Goal: Find specific page/section: Find specific page/section

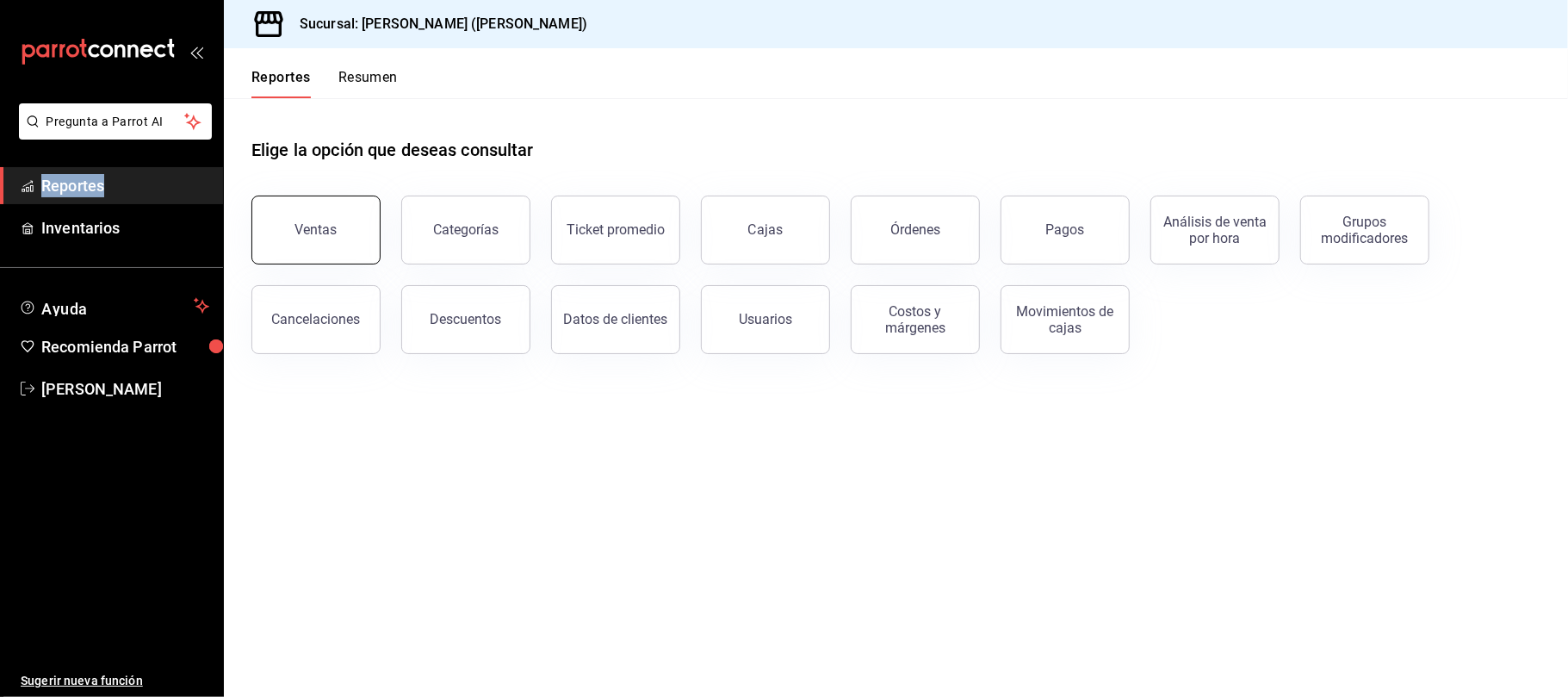
click at [321, 224] on div "Ventas" at bounding box center [317, 229] width 42 height 16
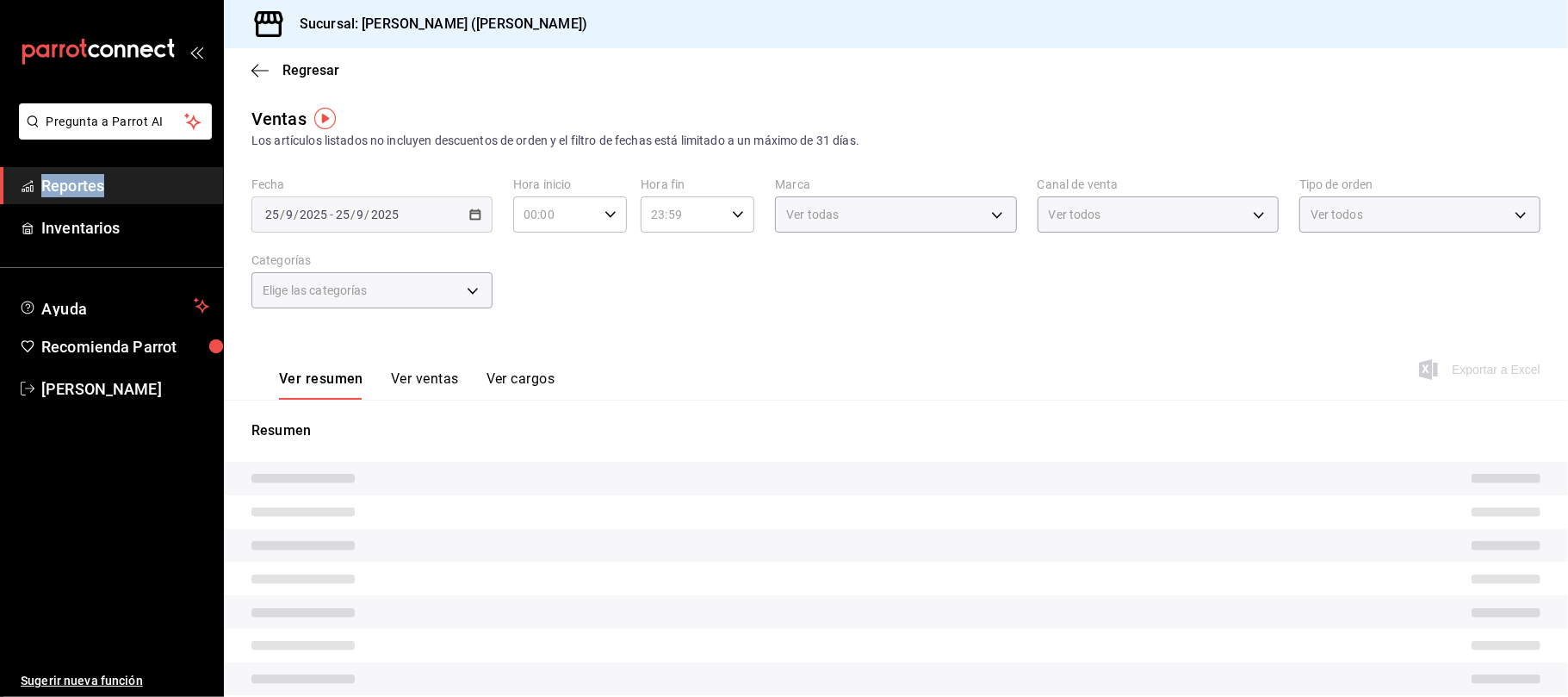
click at [410, 381] on button "Ver ventas" at bounding box center [425, 385] width 68 height 29
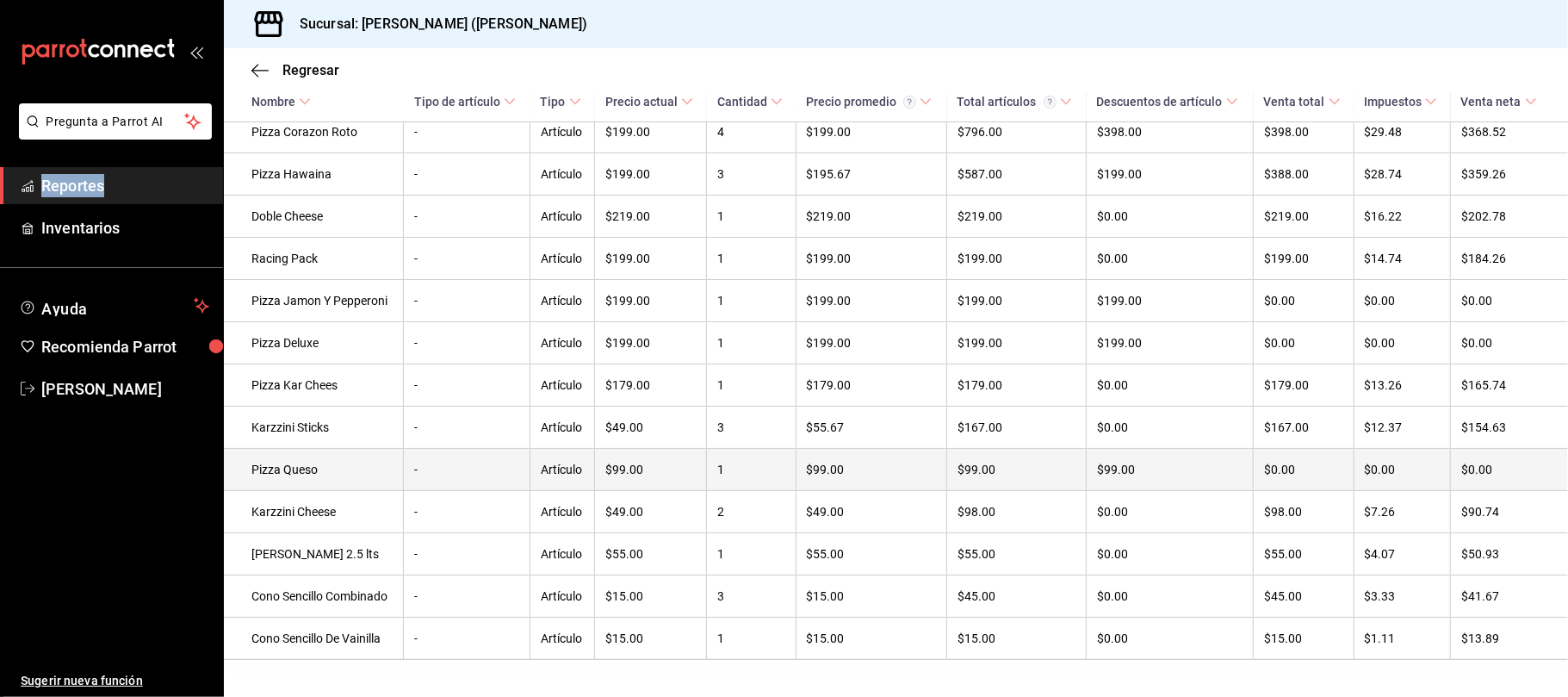
scroll to position [418, 0]
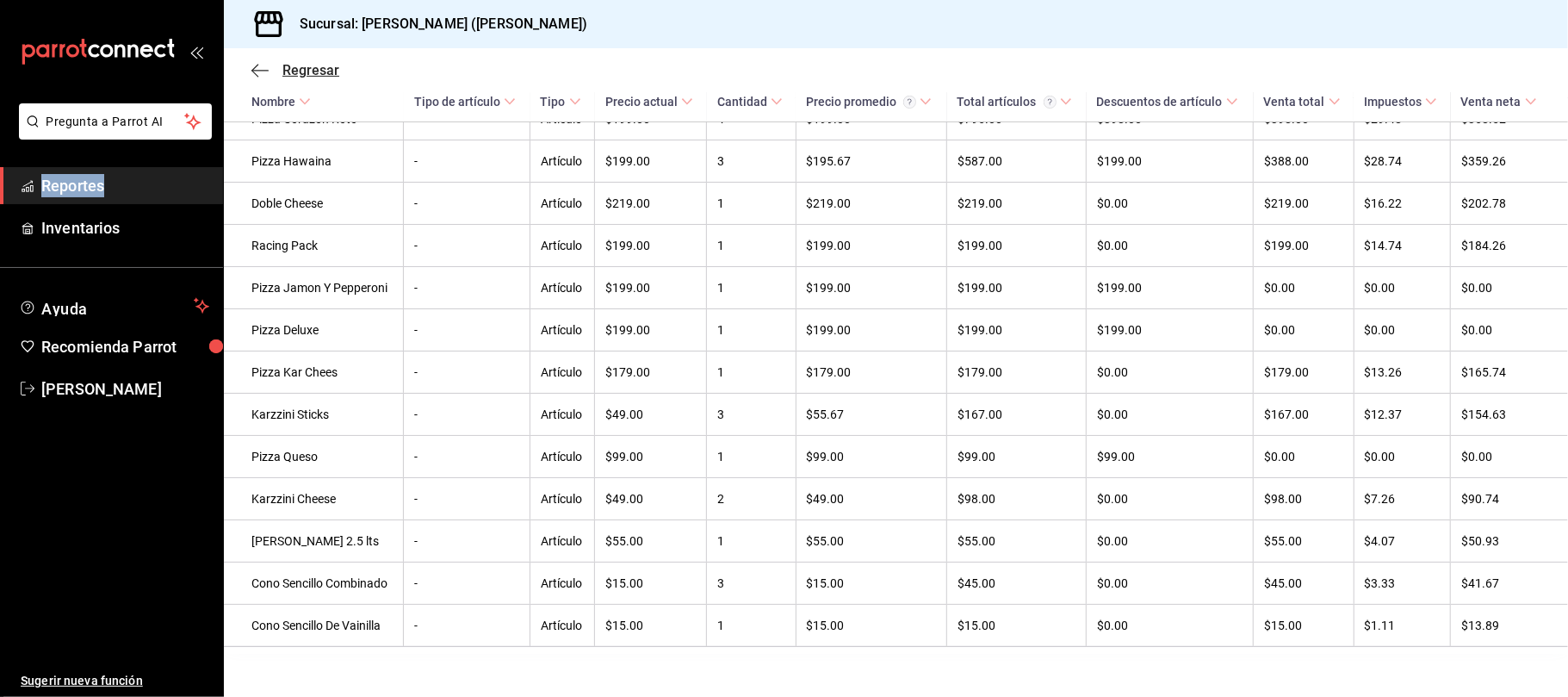
click at [310, 66] on span "Regresar" at bounding box center [311, 70] width 56 height 16
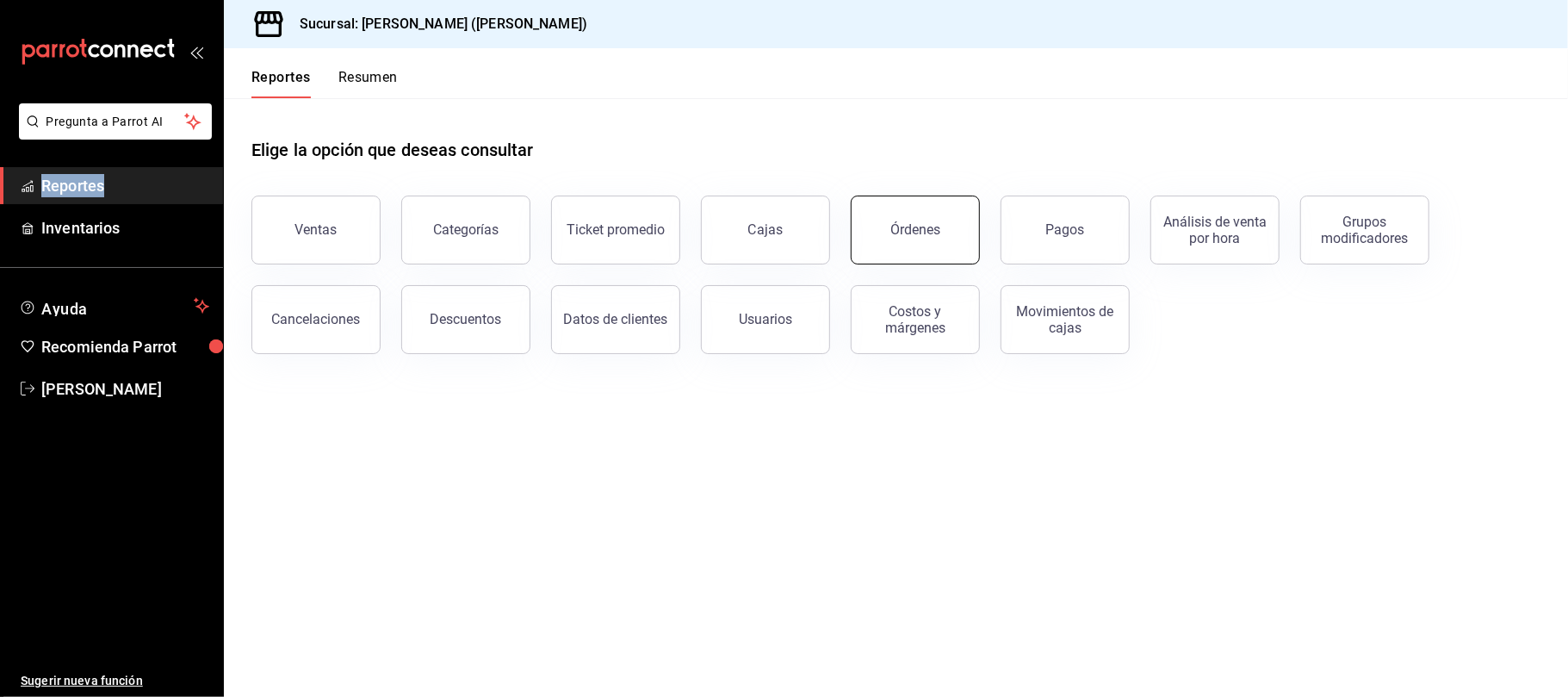
click at [946, 243] on button "Órdenes" at bounding box center [916, 230] width 129 height 69
click at [946, 243] on html "Pregunta a Parrot AI Reportes Inventarios Ayuda Recomienda Parrot [PERSON_NAME]…" at bounding box center [784, 348] width 1568 height 697
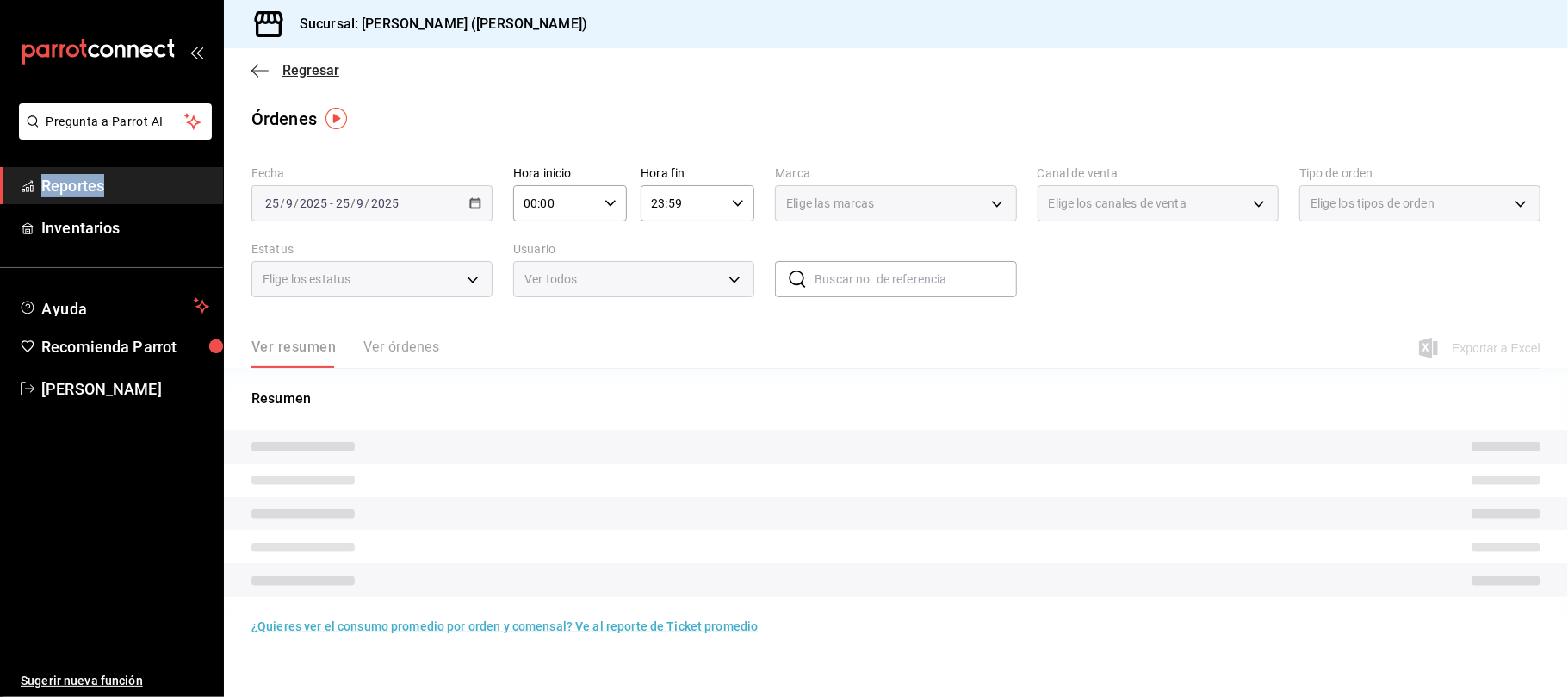
click at [286, 73] on span "Regresar" at bounding box center [311, 70] width 56 height 16
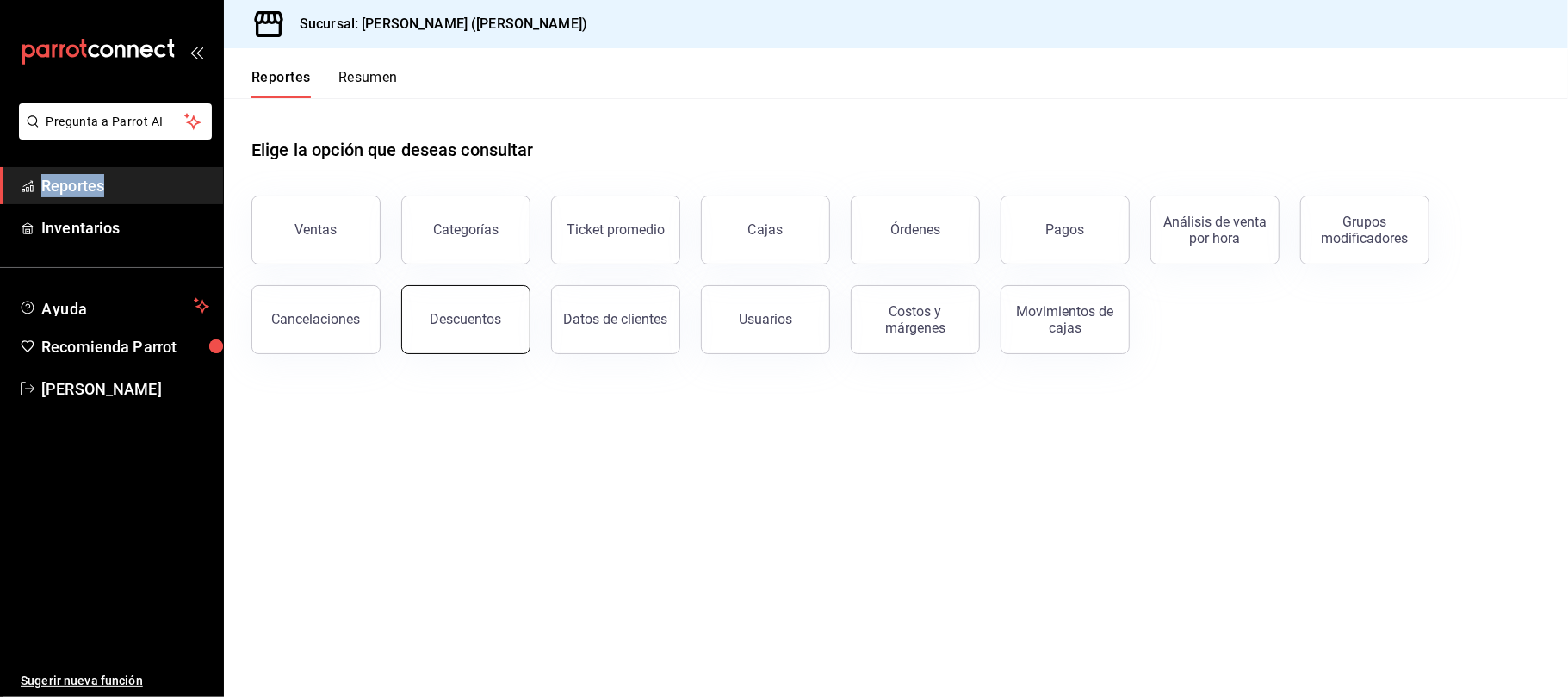
click at [496, 308] on button "Descuentos" at bounding box center [466, 319] width 129 height 69
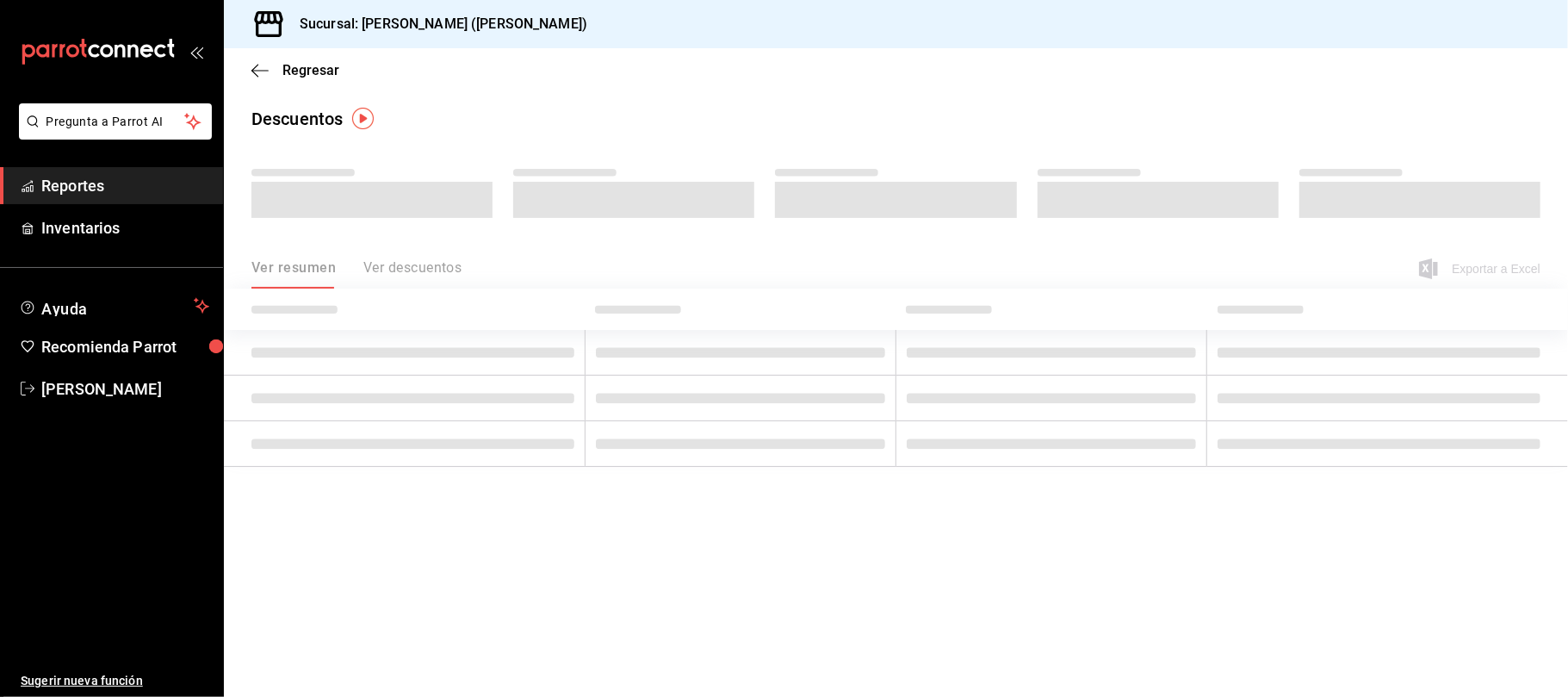
click at [954, 592] on main "Regresar Descuentos Ver resumen Ver descuentos Exportar a Excel" at bounding box center [896, 372] width 1344 height 649
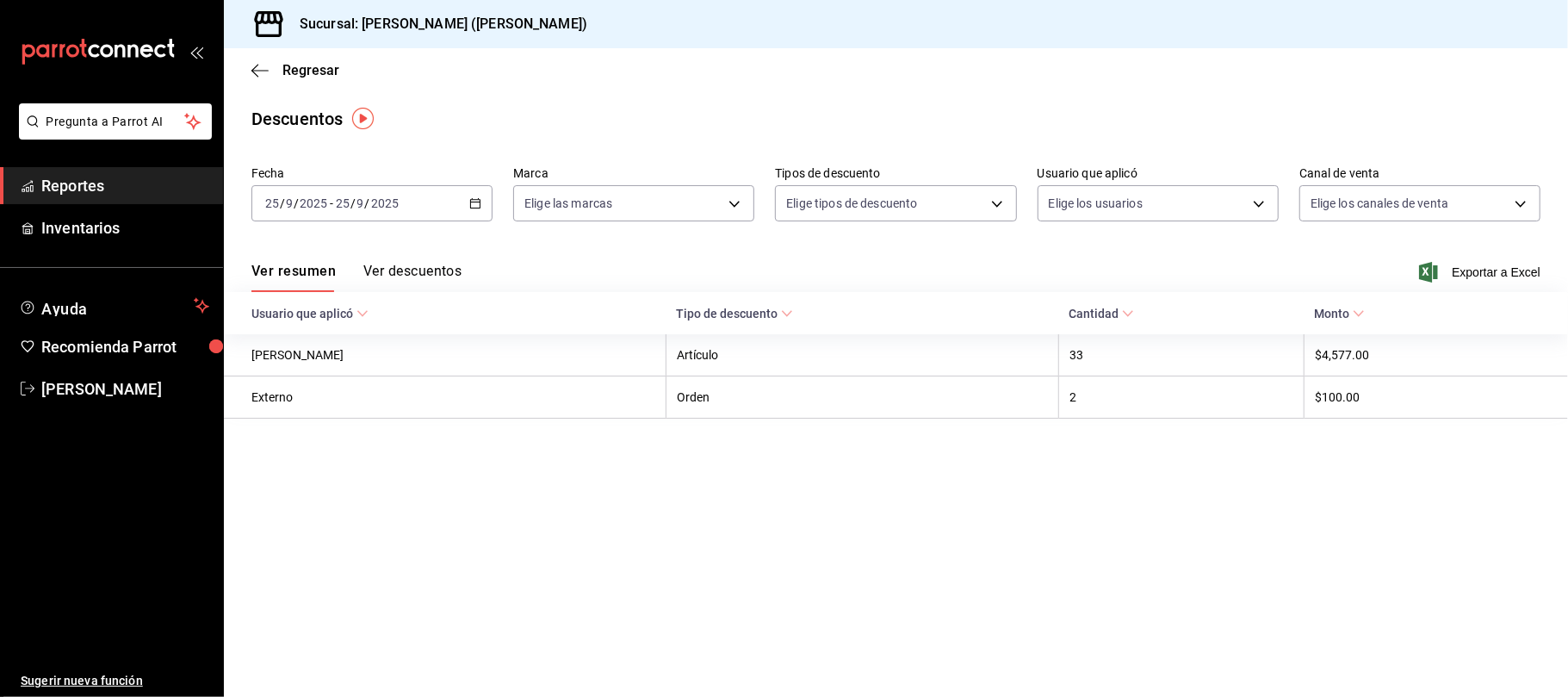
click at [1472, 281] on span "Exportar a Excel" at bounding box center [1482, 272] width 118 height 21
click at [308, 69] on span "Regresar" at bounding box center [311, 70] width 56 height 16
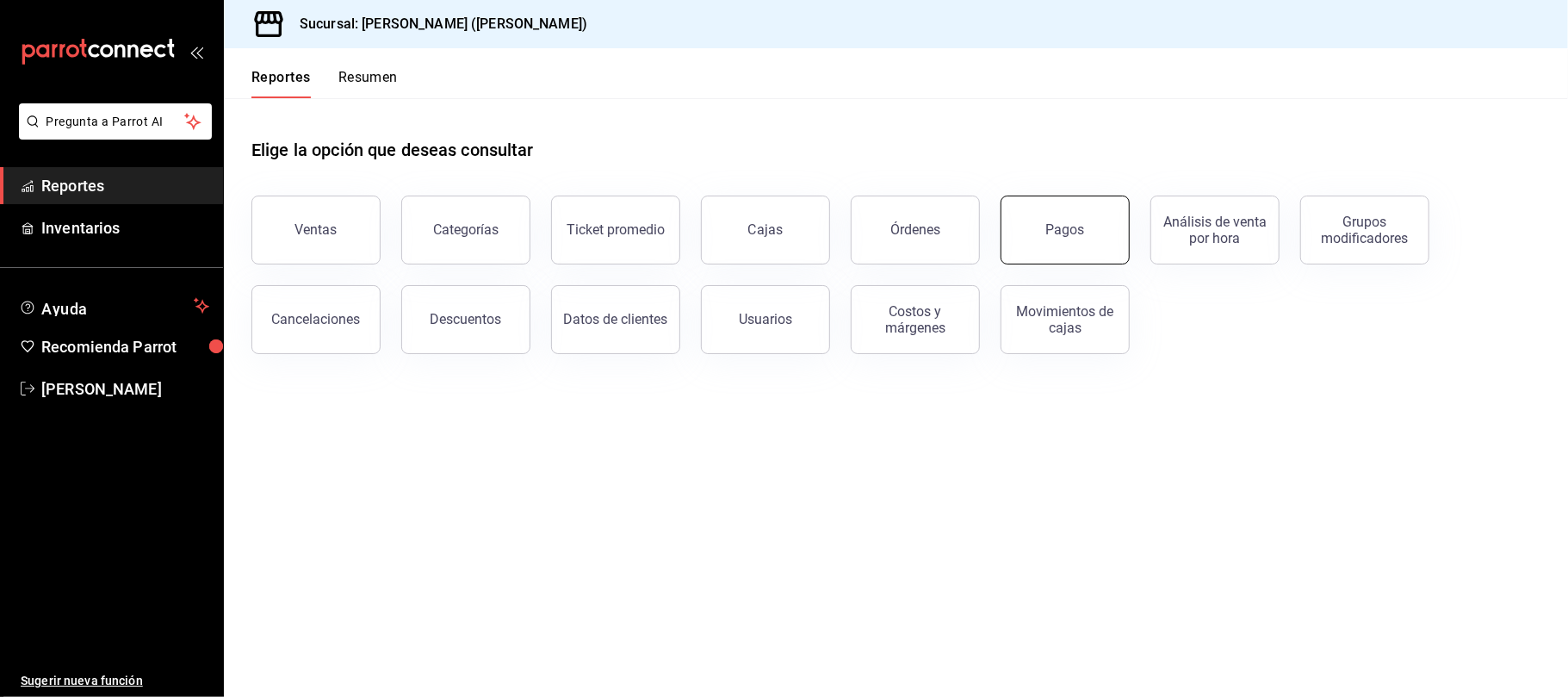
click at [1104, 216] on button "Pagos" at bounding box center [1065, 230] width 129 height 69
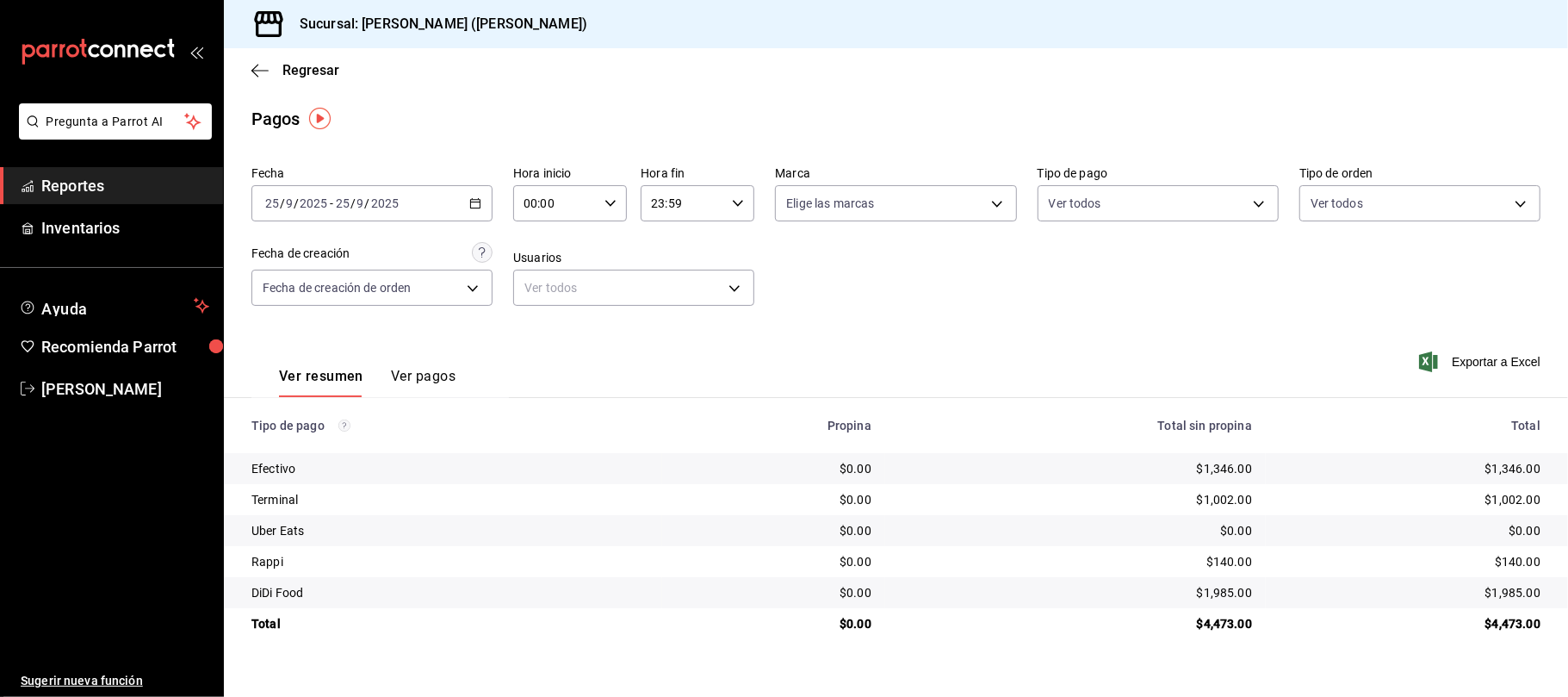
drag, startPoint x: 696, startPoint y: 676, endPoint x: 767, endPoint y: 690, distance: 72.4
click at [798, 650] on main "Regresar Pagos Fecha [DATE] [DATE] - [DATE] [DATE] Hora inicio 00:00 Hora inici…" at bounding box center [896, 372] width 1344 height 649
click at [767, 690] on main "Regresar Pagos Fecha [DATE] [DATE] - [DATE] [DATE] Hora inicio 00:00 Hora inici…" at bounding box center [896, 372] width 1344 height 649
